Goal: Task Accomplishment & Management: Use online tool/utility

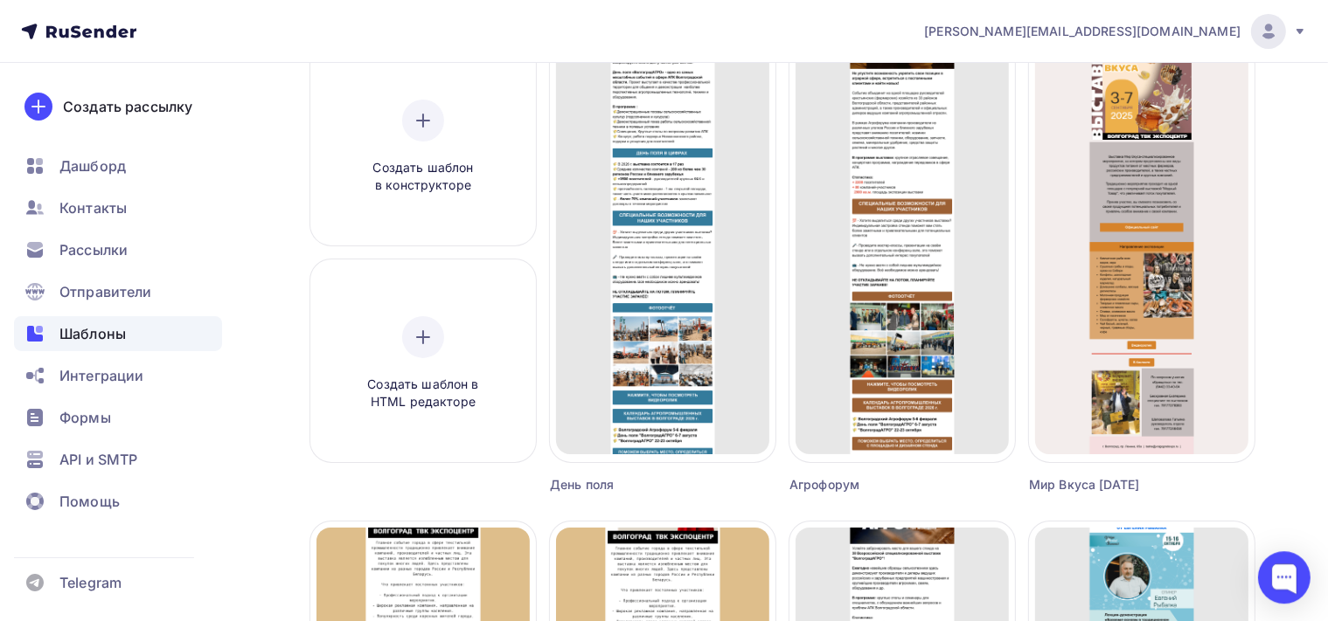
scroll to position [184, 0]
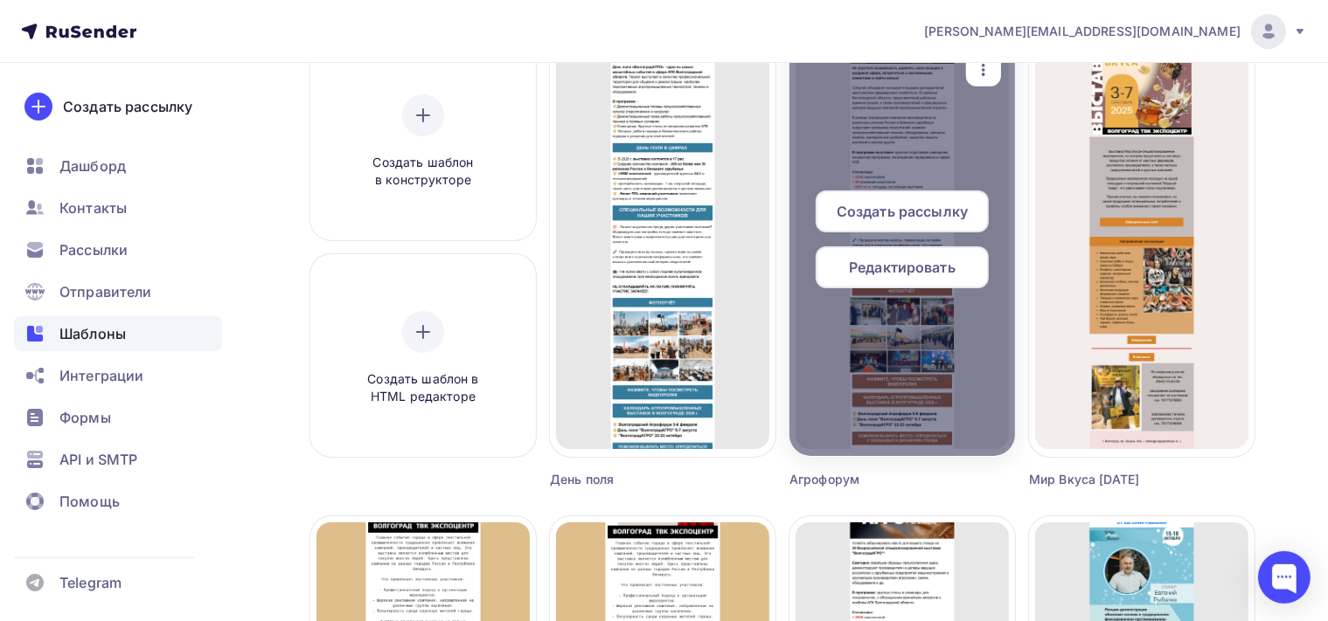
click at [916, 265] on span "Редактировать" at bounding box center [902, 267] width 107 height 21
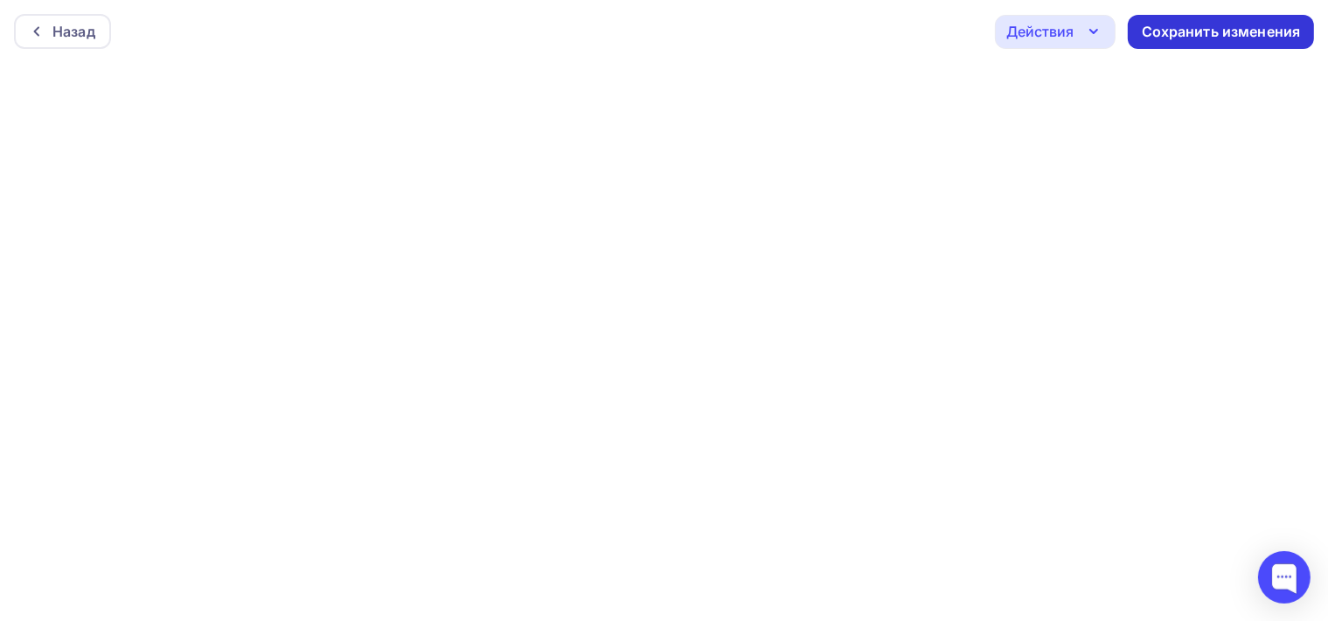
click at [1237, 26] on div "Сохранить изменения" at bounding box center [1221, 32] width 159 height 20
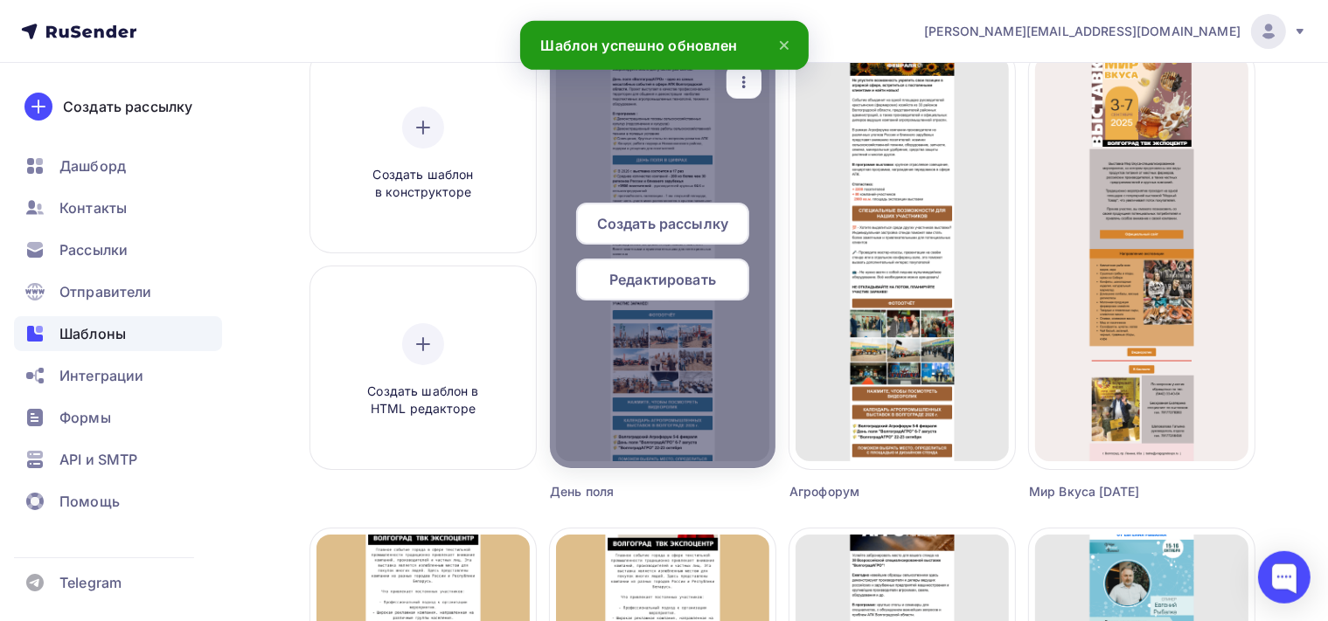
scroll to position [184, 0]
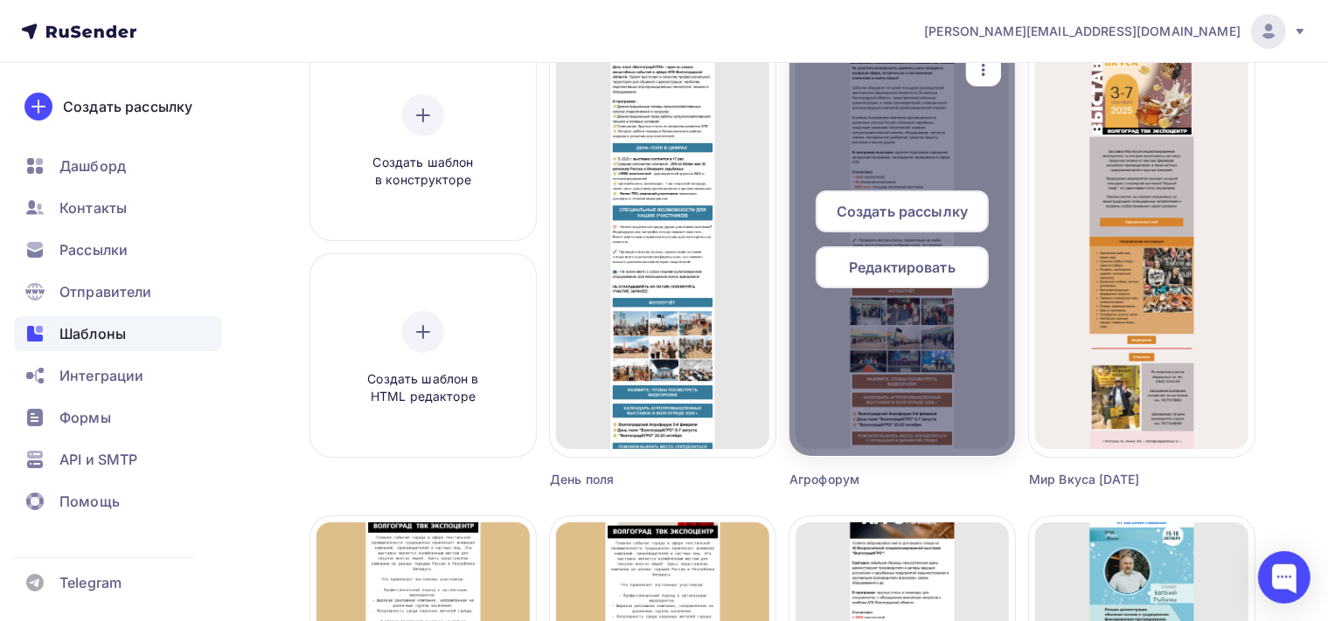
click at [900, 279] on div "Редактировать" at bounding box center [902, 267] width 173 height 42
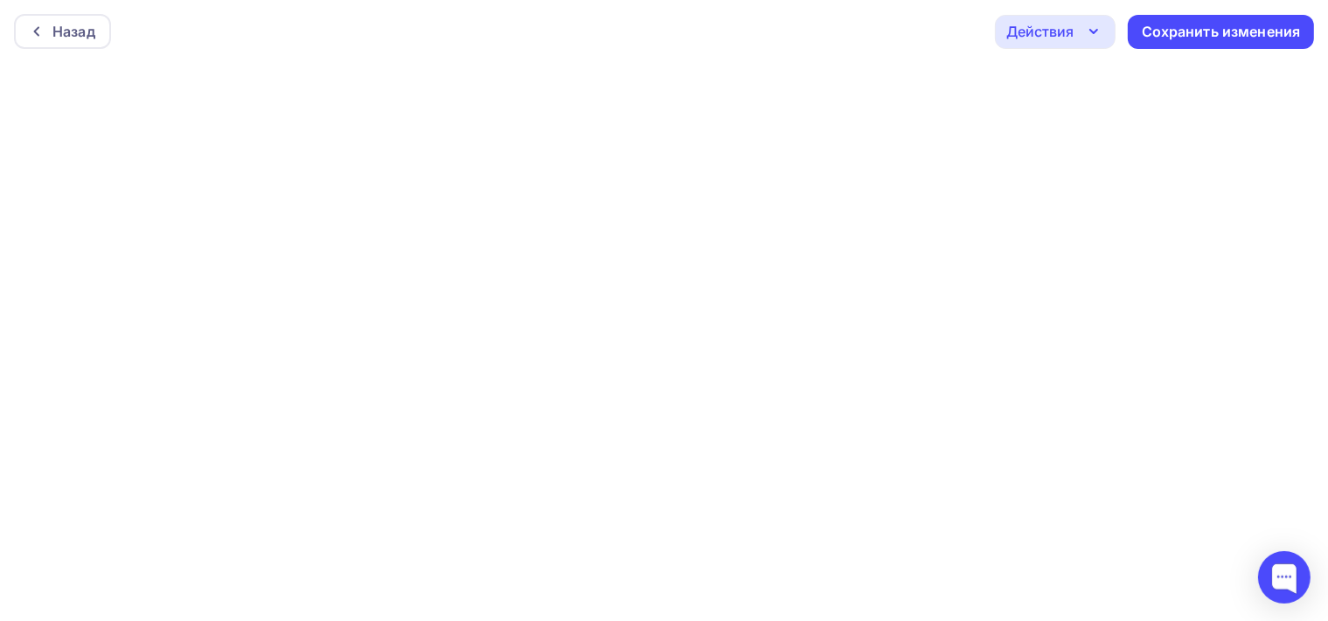
scroll to position [3, 0]
click at [1215, 26] on div "Сохранить изменения" at bounding box center [1221, 28] width 159 height 20
